Goal: Book appointment/travel/reservation

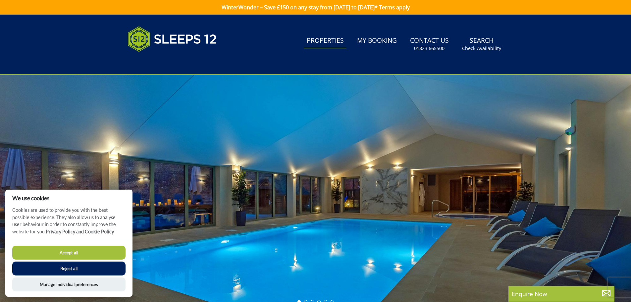
click at [332, 42] on link "Properties" at bounding box center [325, 40] width 42 height 15
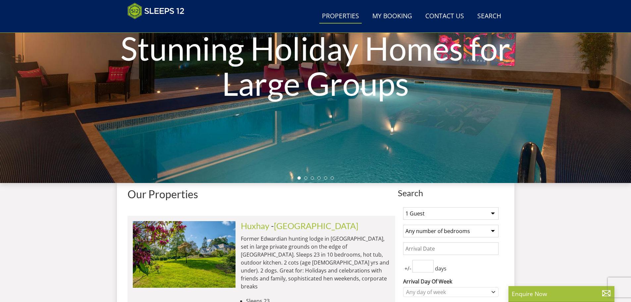
scroll to position [144, 0]
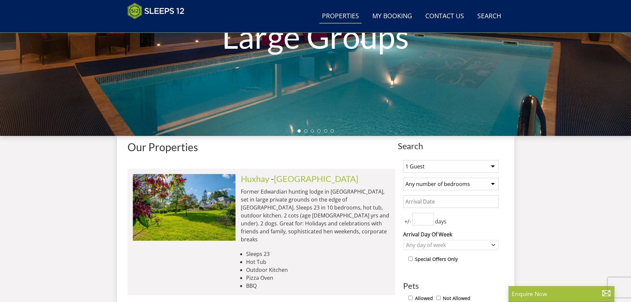
click at [451, 200] on input "Date" at bounding box center [450, 201] width 95 height 13
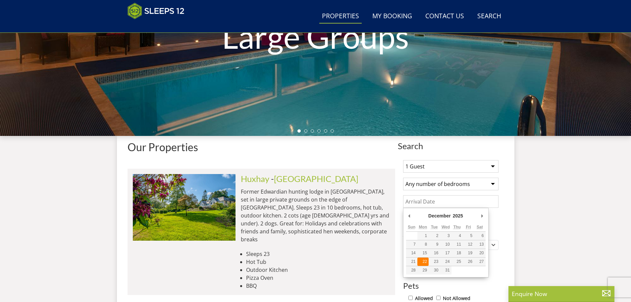
type input "[DATE]"
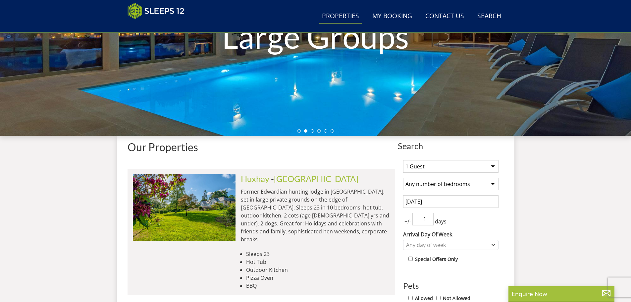
click at [430, 218] on input "1" at bounding box center [423, 219] width 21 height 13
click at [430, 218] on input "2" at bounding box center [423, 219] width 21 height 13
click at [430, 218] on input "3" at bounding box center [423, 219] width 21 height 13
click at [430, 218] on input "4" at bounding box center [423, 219] width 21 height 13
click at [428, 224] on input "4" at bounding box center [423, 219] width 21 height 13
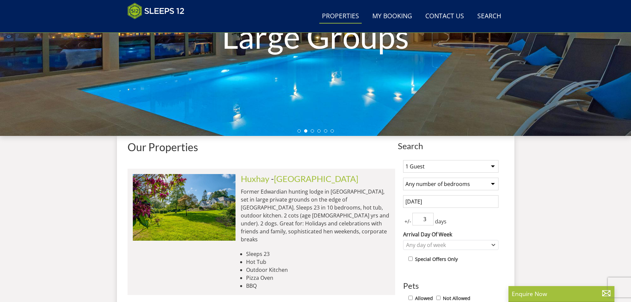
click at [429, 221] on input "3" at bounding box center [423, 219] width 21 height 13
type input "2"
click at [429, 221] on input "2" at bounding box center [423, 219] width 21 height 13
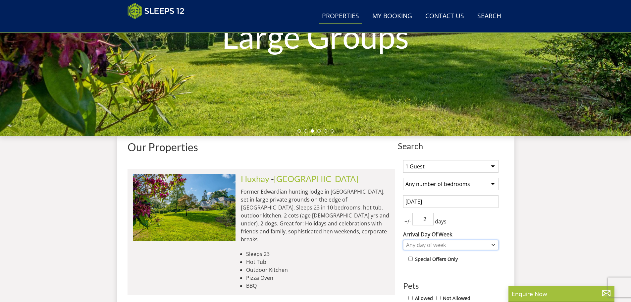
click at [434, 246] on div "Any day of week" at bounding box center [448, 244] width 86 height 7
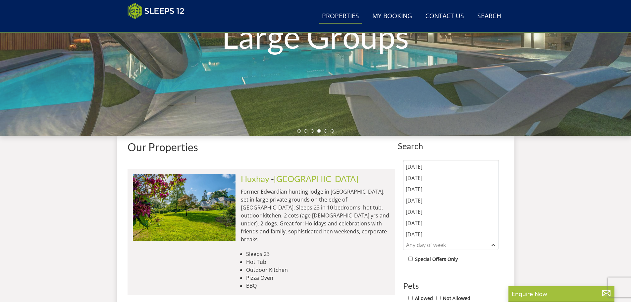
click at [456, 264] on div "Special Offers Only" at bounding box center [454, 260] width 90 height 10
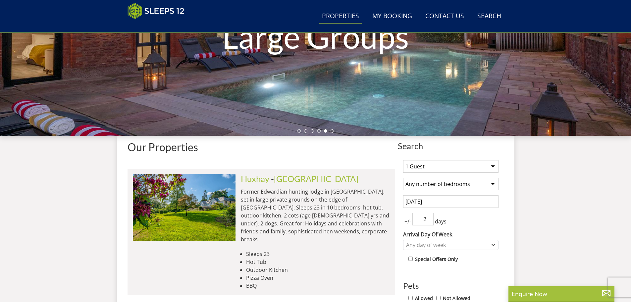
click at [498, 164] on select "1 Guest 2 Guests 3 Guests 4 Guests 5 Guests 6 Guests 7 Guests 8 Guests 9 Guests…" at bounding box center [450, 166] width 95 height 13
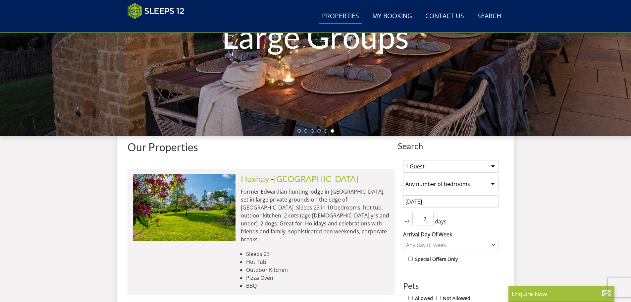
select select "12"
click at [403, 160] on select "1 Guest 2 Guests 3 Guests 4 Guests 5 Guests 6 Guests 7 Guests 8 Guests 9 Guests…" at bounding box center [450, 166] width 95 height 13
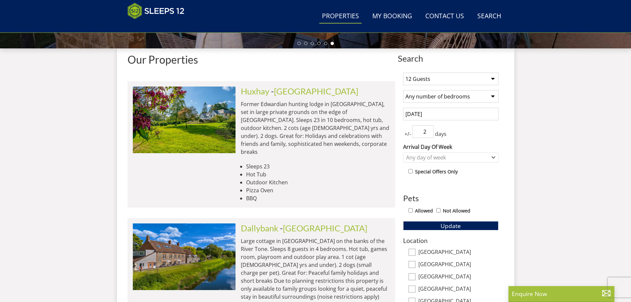
scroll to position [243, 0]
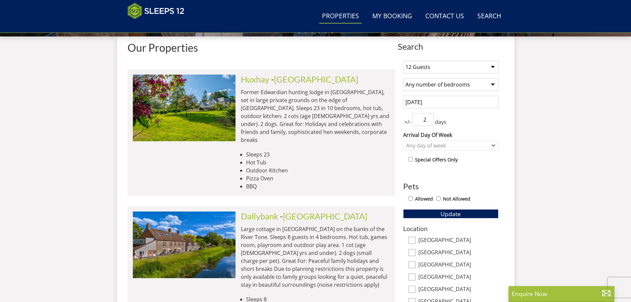
click at [434, 212] on button "Update" at bounding box center [450, 213] width 95 height 9
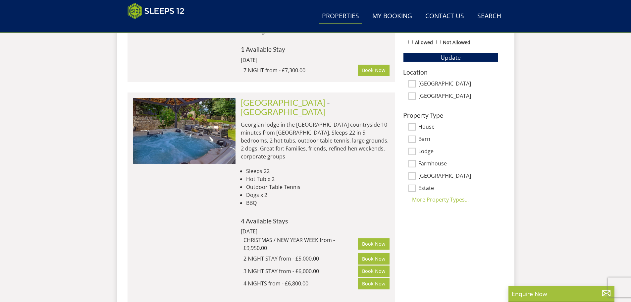
scroll to position [529, 0]
